Goal: Task Accomplishment & Management: Manage account settings

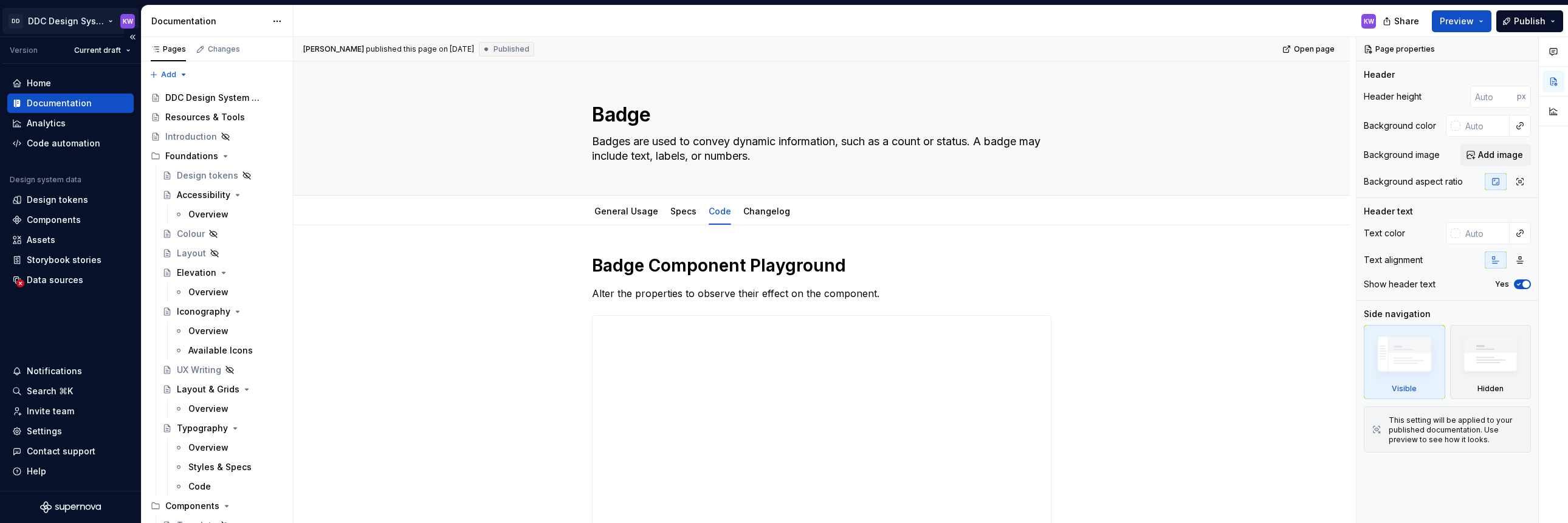
click at [113, 16] on html "DD DDC Design System KW Version Current draft Home Documentation Analytics Code…" at bounding box center [784, 262] width 1568 height 523
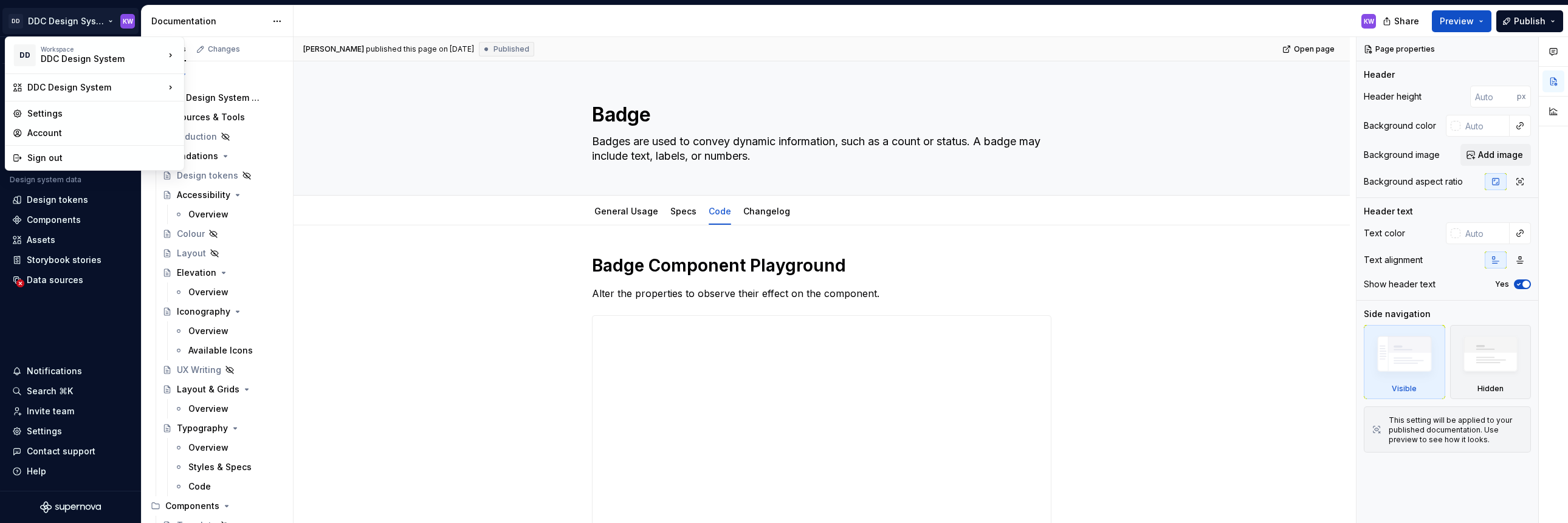
drag, startPoint x: 96, startPoint y: 22, endPoint x: 438, endPoint y: 0, distance: 342.7
click at [97, 20] on html "DD DDC Design System KW Version Current draft Home Documentation Analytics Code…" at bounding box center [784, 262] width 1568 height 523
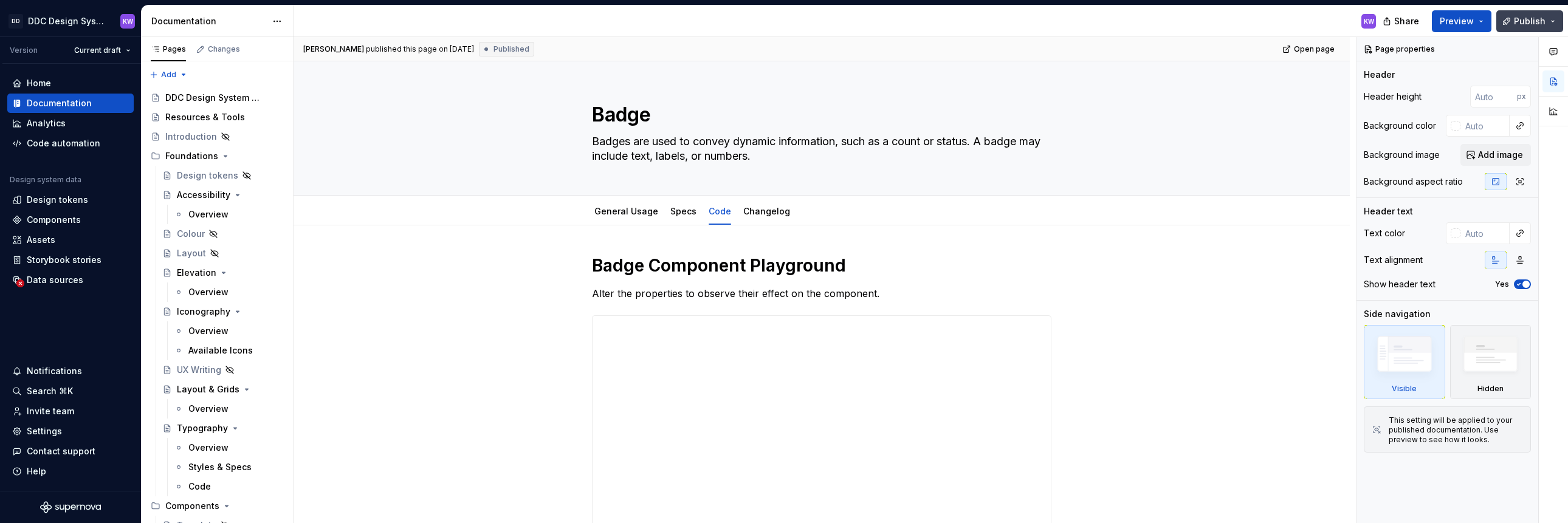
click at [1535, 20] on span "Publish" at bounding box center [1530, 21] width 32 height 12
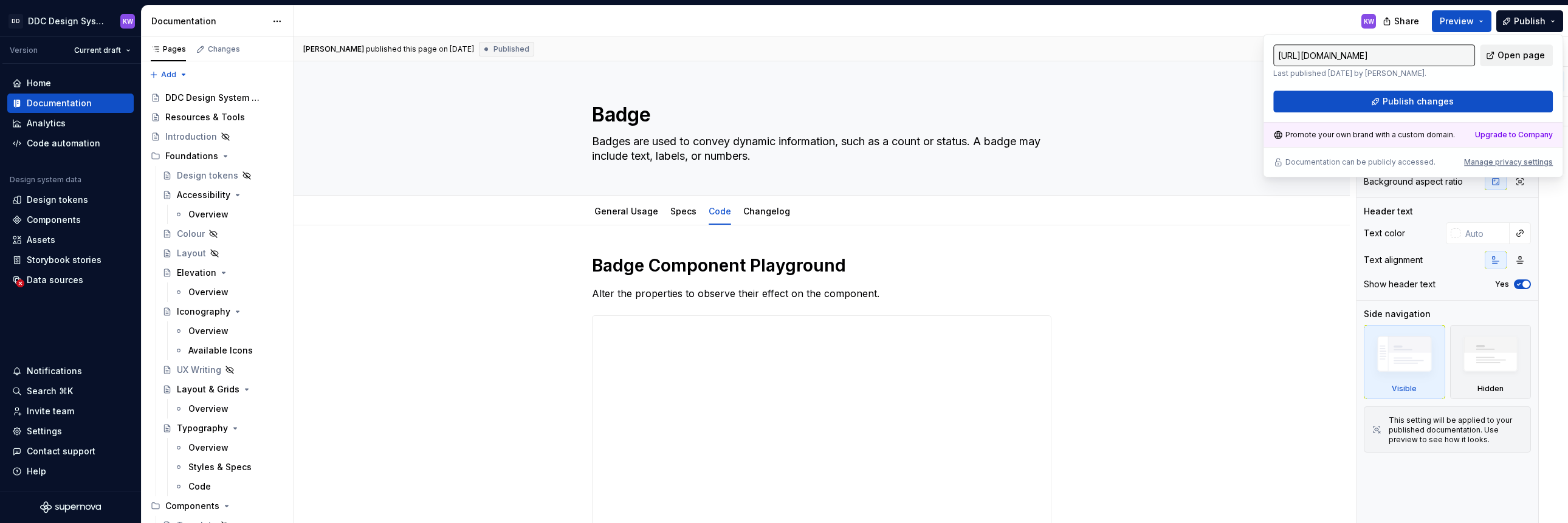
click at [1520, 53] on span "Open page" at bounding box center [1521, 55] width 48 height 12
type textarea "*"
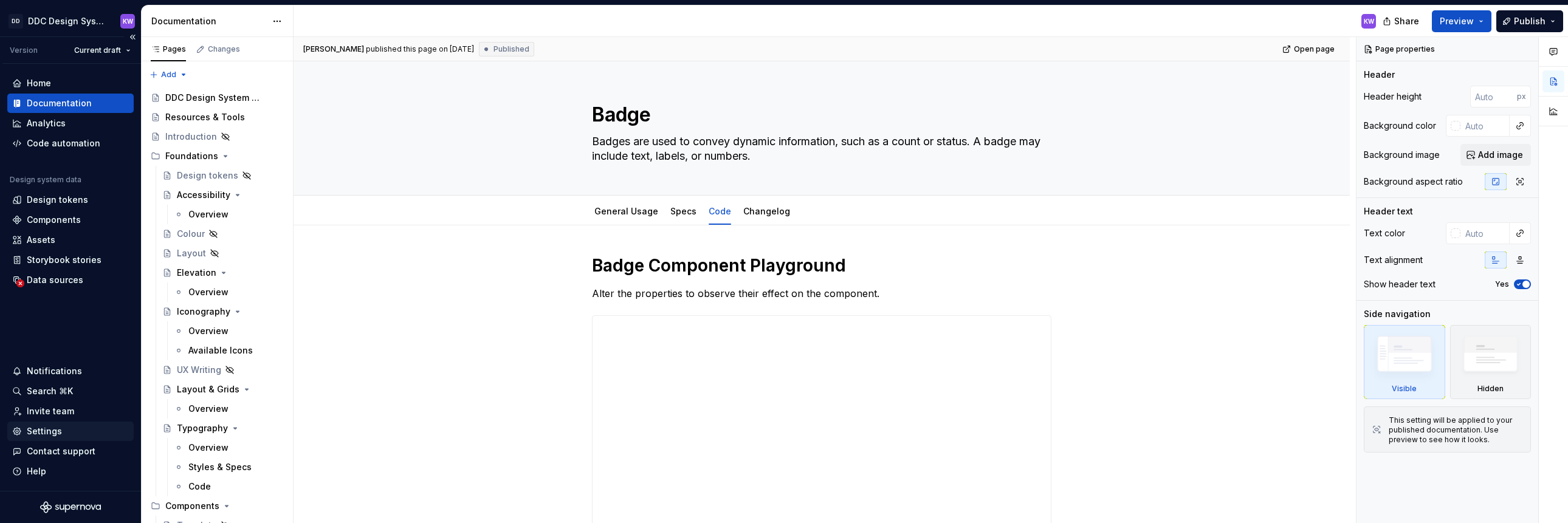
click at [53, 433] on div "Settings" at bounding box center [44, 431] width 35 height 12
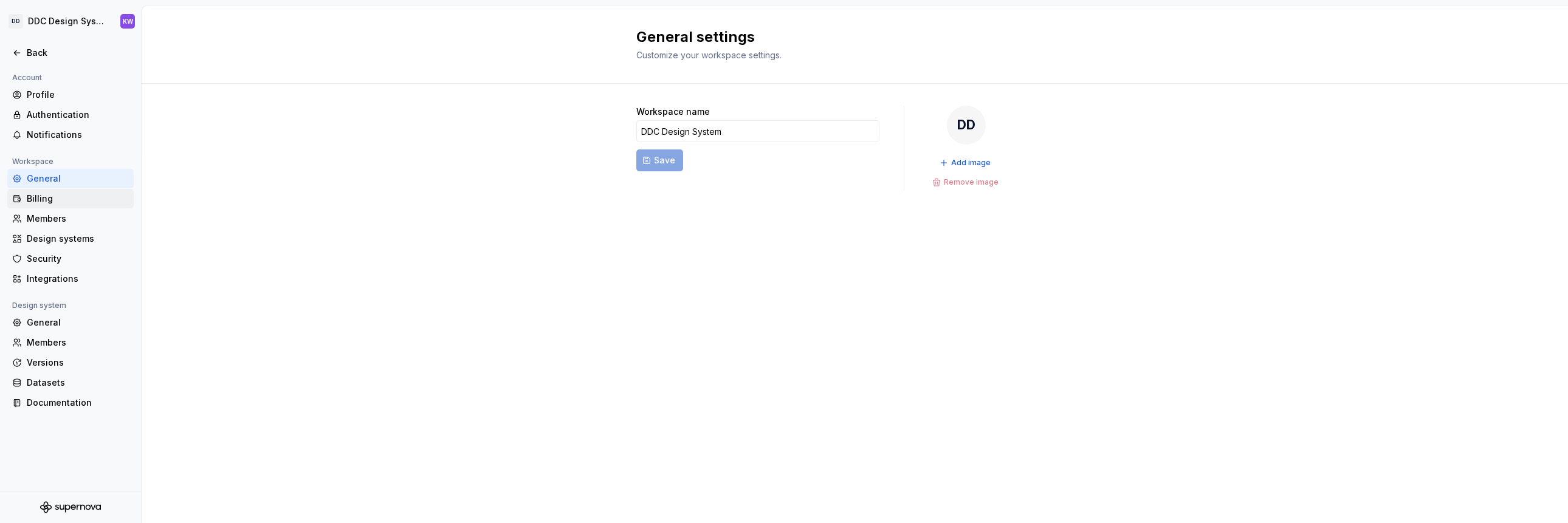
click at [77, 194] on div "Billing" at bounding box center [77, 199] width 102 height 12
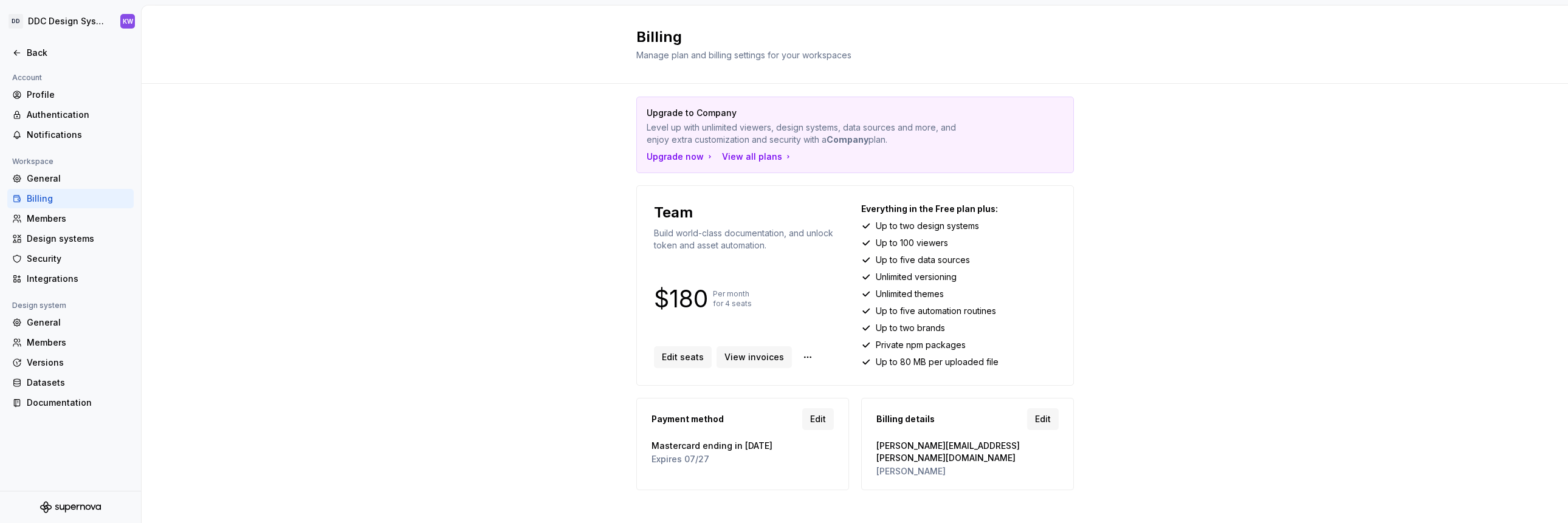
scroll to position [8, 0]
drag, startPoint x: 435, startPoint y: 259, endPoint x: 430, endPoint y: 256, distance: 5.8
click at [432, 257] on div "Upgrade to Company Level up with unlimited viewers, design systems, data source…" at bounding box center [855, 307] width 1427 height 462
